Goal: Find specific page/section: Find specific page/section

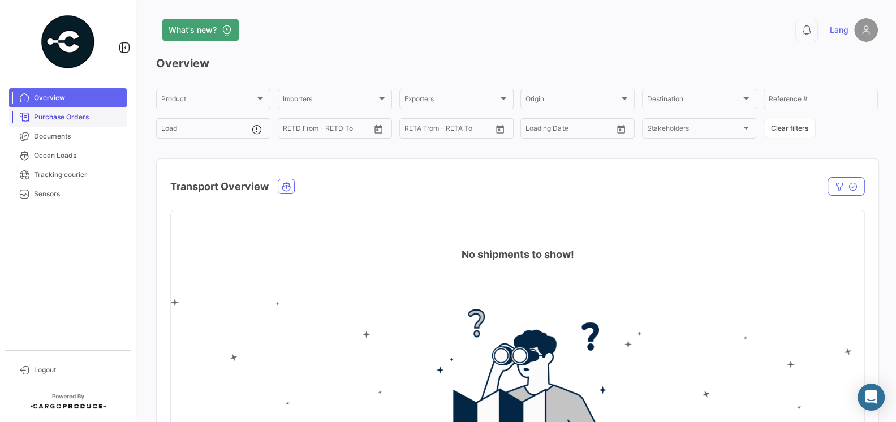
click at [66, 114] on span "Purchase Orders" at bounding box center [78, 117] width 88 height 10
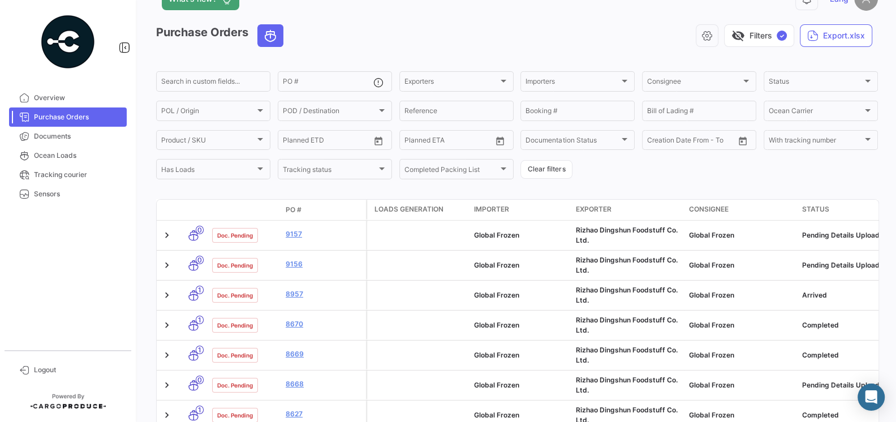
scroll to position [29, 0]
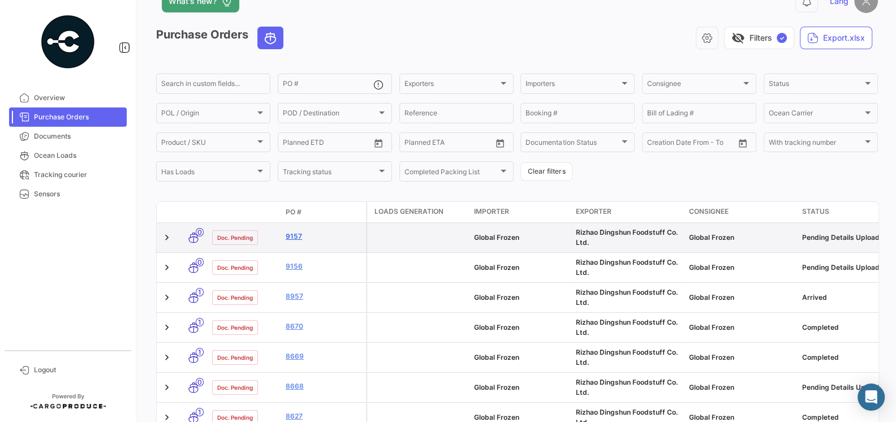
click at [287, 239] on link "9157" at bounding box center [324, 236] width 76 height 10
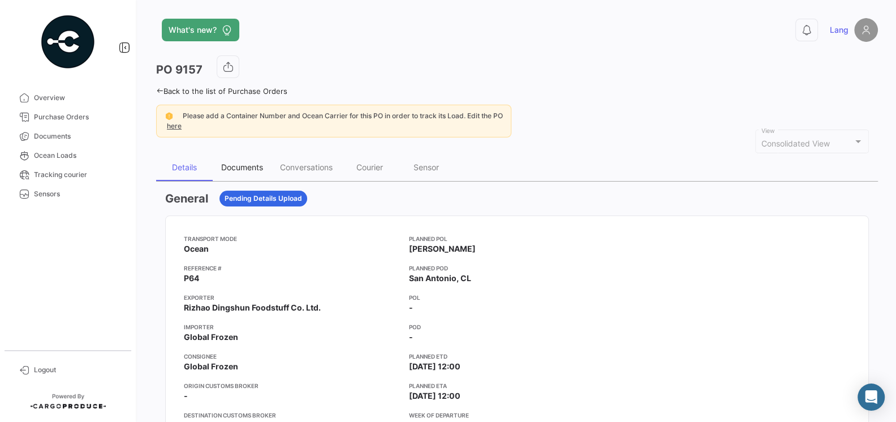
click at [236, 169] on div "Documents" at bounding box center [242, 167] width 42 height 10
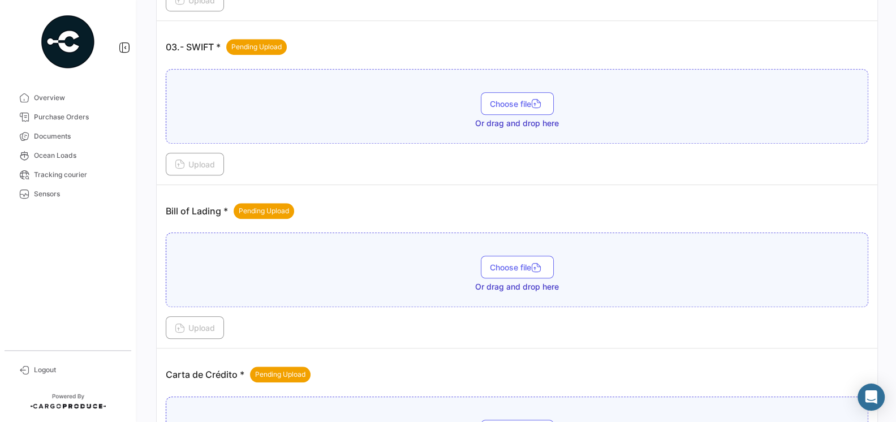
scroll to position [672, 0]
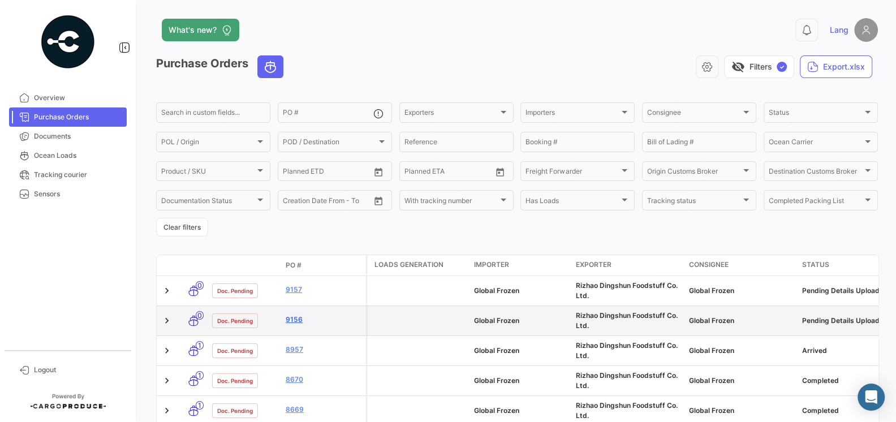
click at [288, 319] on link "9156" at bounding box center [324, 319] width 76 height 10
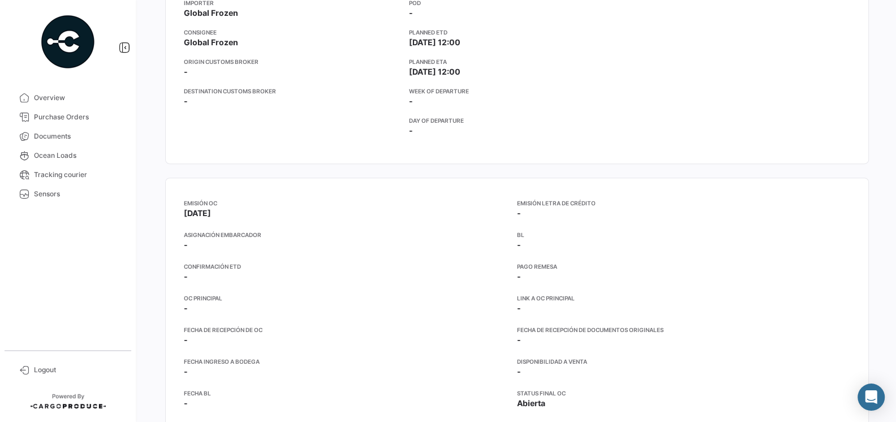
scroll to position [114, 0]
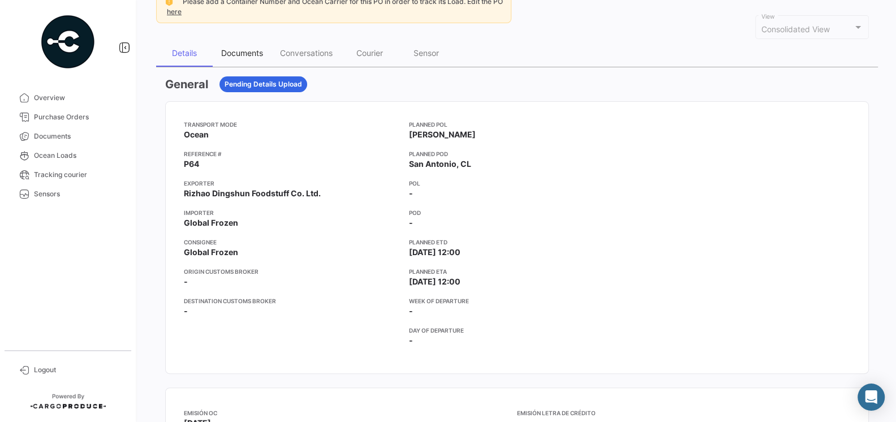
click at [235, 53] on div "Documents" at bounding box center [242, 53] width 42 height 10
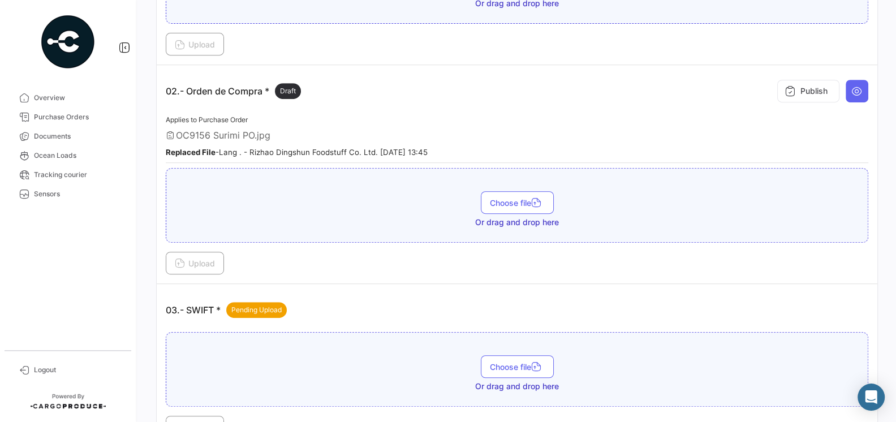
scroll to position [357, 0]
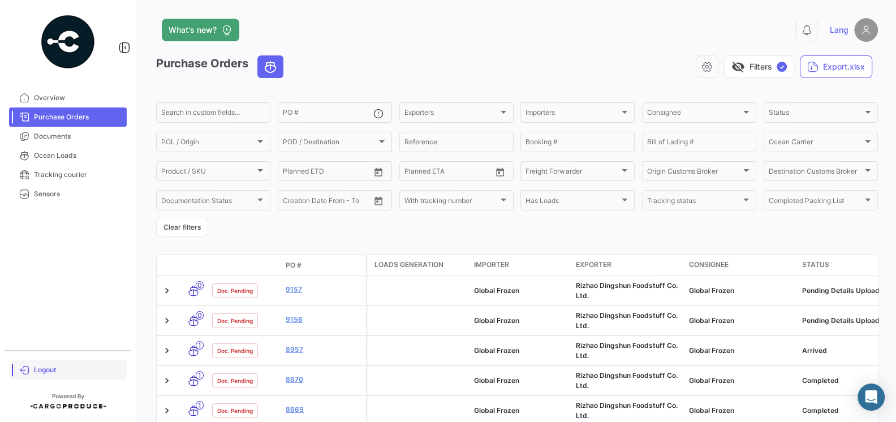
click at [51, 370] on span "Logout" at bounding box center [78, 370] width 88 height 10
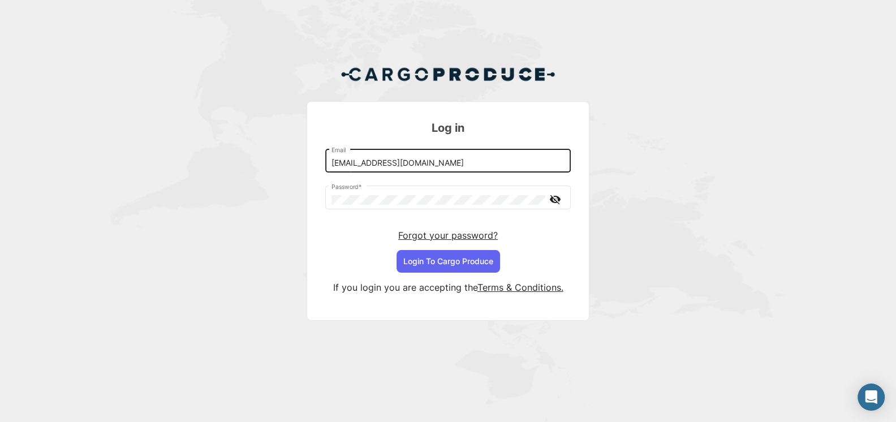
click at [413, 166] on input "[EMAIL_ADDRESS][DOMAIN_NAME]" at bounding box center [448, 163] width 234 height 10
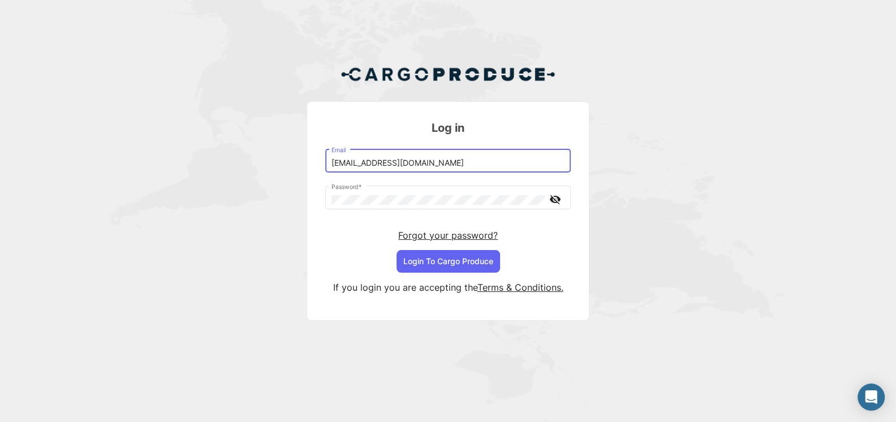
type input "[EMAIL_ADDRESS][DOMAIN_NAME]"
click at [465, 267] on button "Login To Cargo Produce" at bounding box center [447, 261] width 103 height 23
